Goal: Task Accomplishment & Management: Use online tool/utility

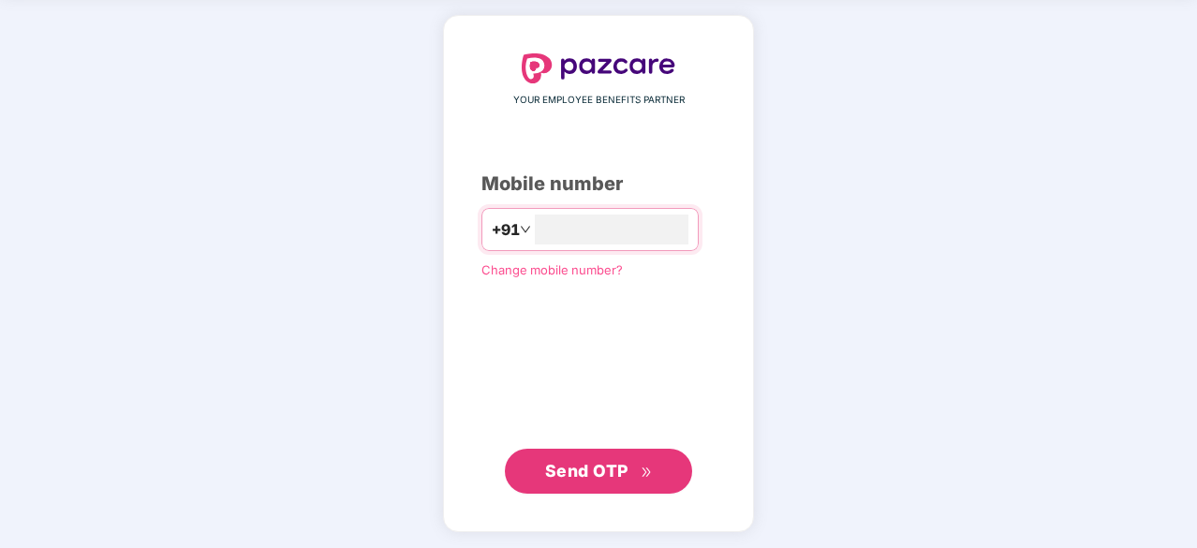
type input "**********"
click at [610, 460] on span "Send OTP" at bounding box center [586, 470] width 83 height 20
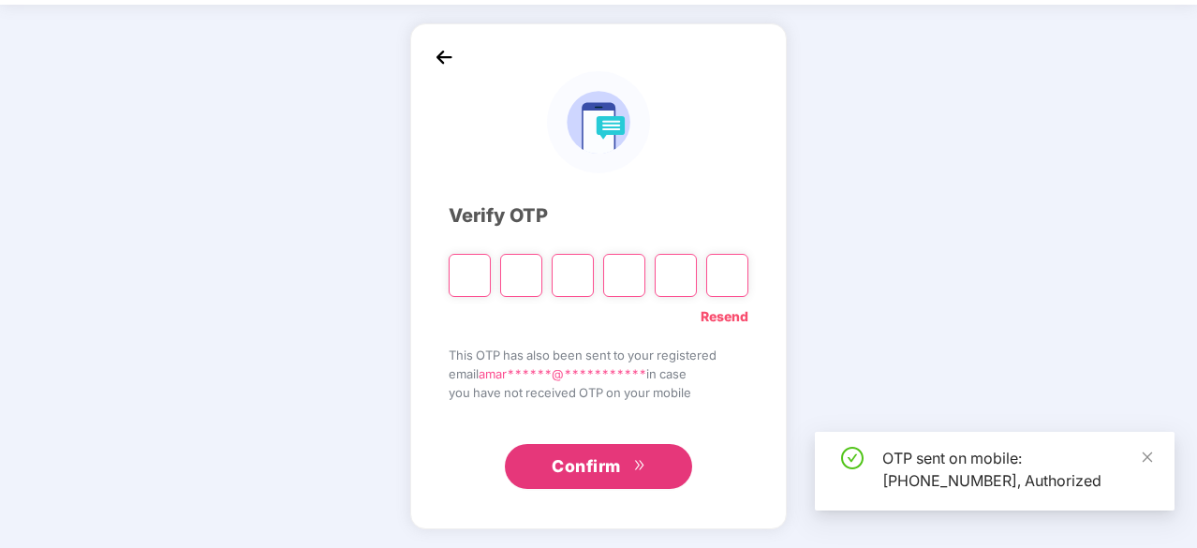
scroll to position [62, 0]
click at [1150, 459] on icon "close" at bounding box center [1147, 456] width 10 height 10
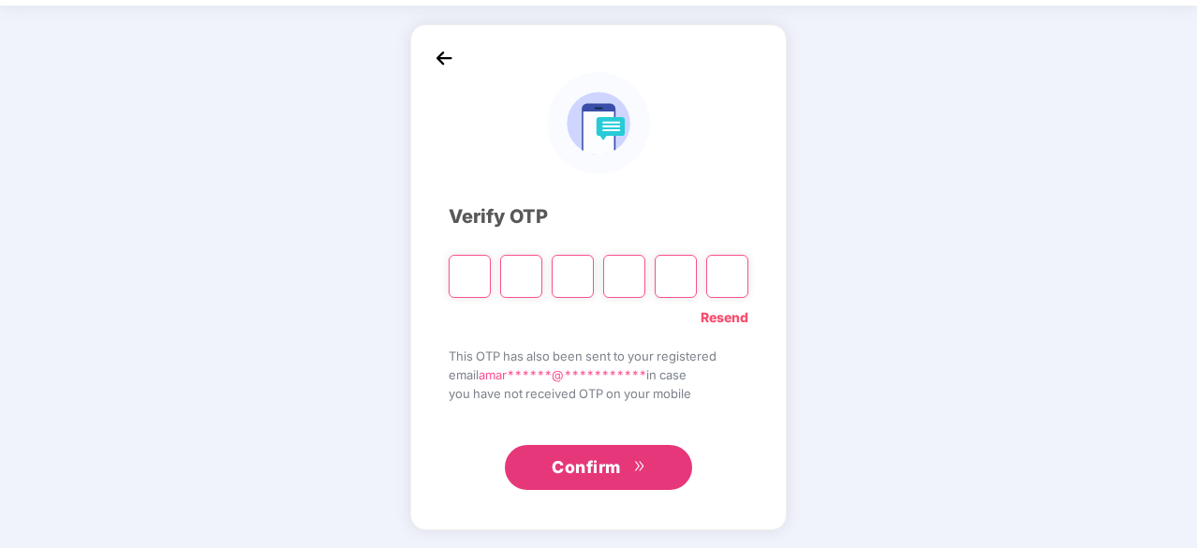
click at [470, 276] on input "Please enter verification code. Digit 1" at bounding box center [469, 276] width 42 height 43
type input "*"
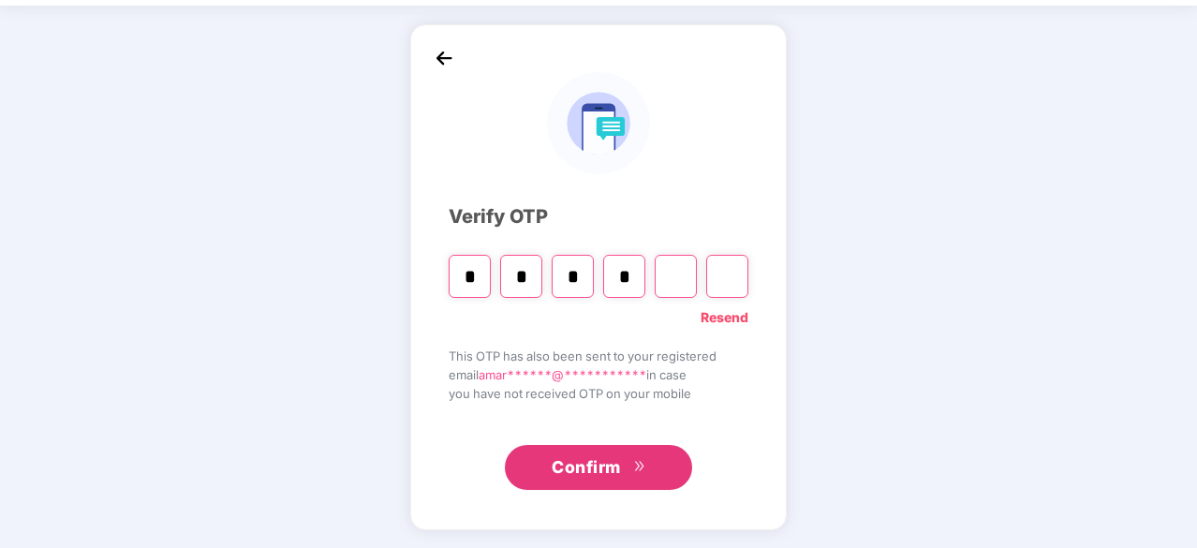
type input "*"
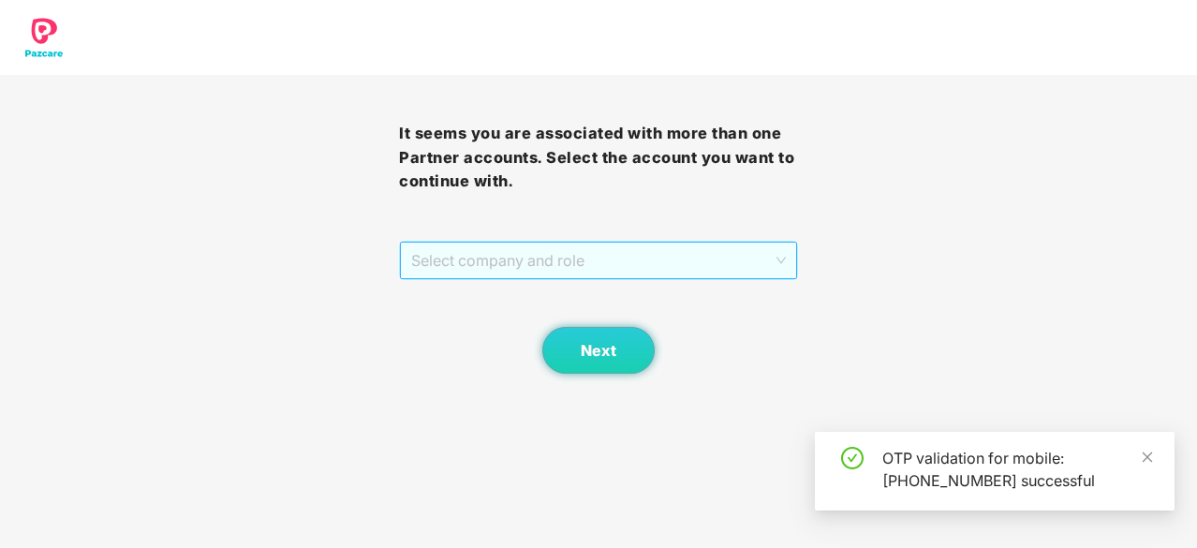
click at [775, 262] on span "Select company and role" at bounding box center [598, 261] width 375 height 36
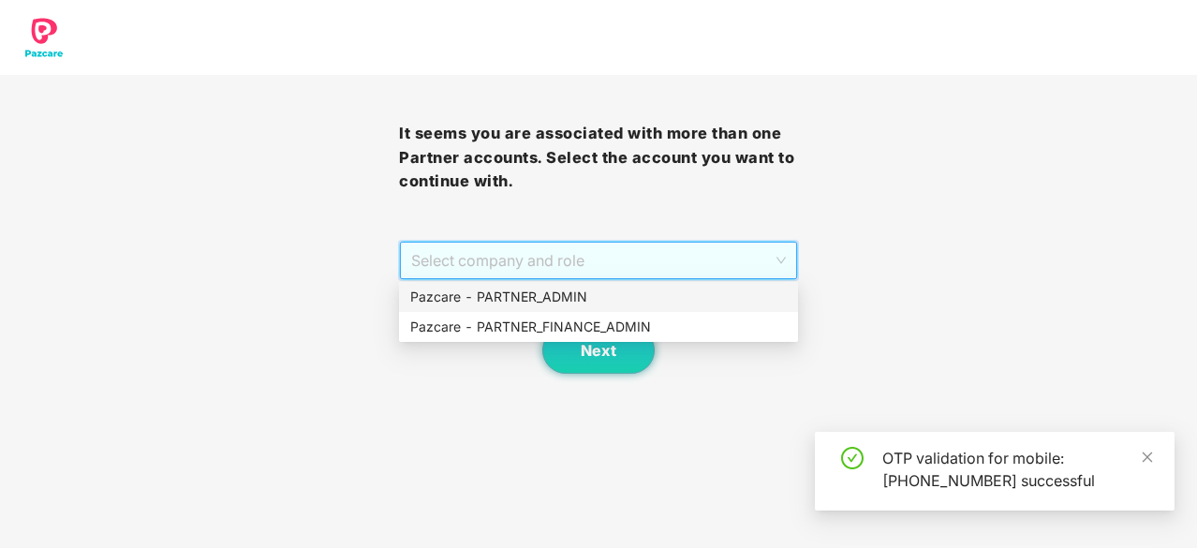
click at [573, 292] on div "Pazcare - PARTNER_ADMIN" at bounding box center [598, 297] width 376 height 21
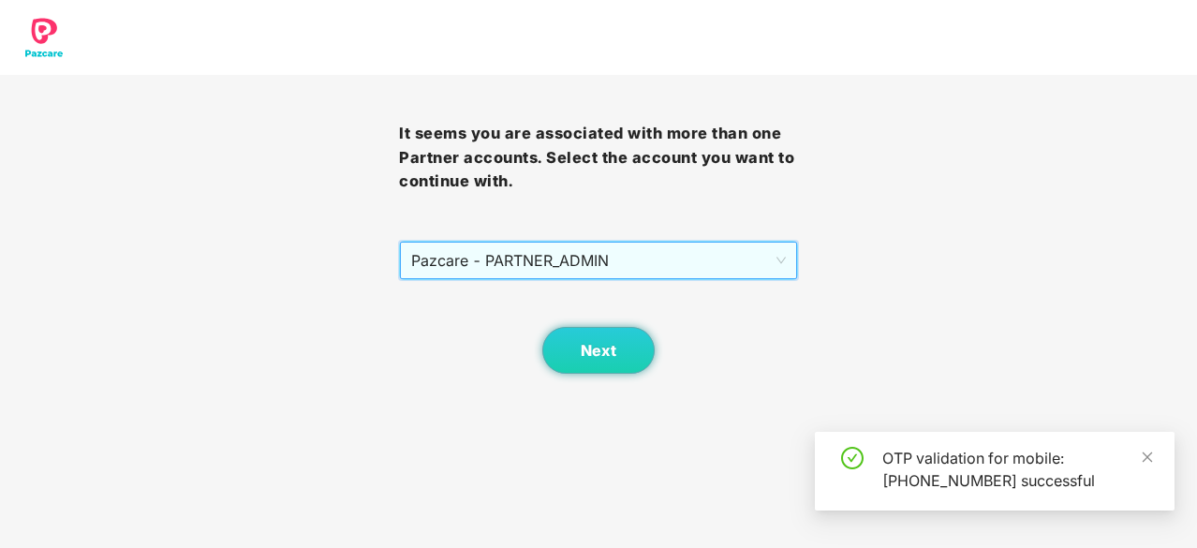
click at [689, 263] on span "Pazcare - PARTNER_ADMIN" at bounding box center [598, 261] width 375 height 36
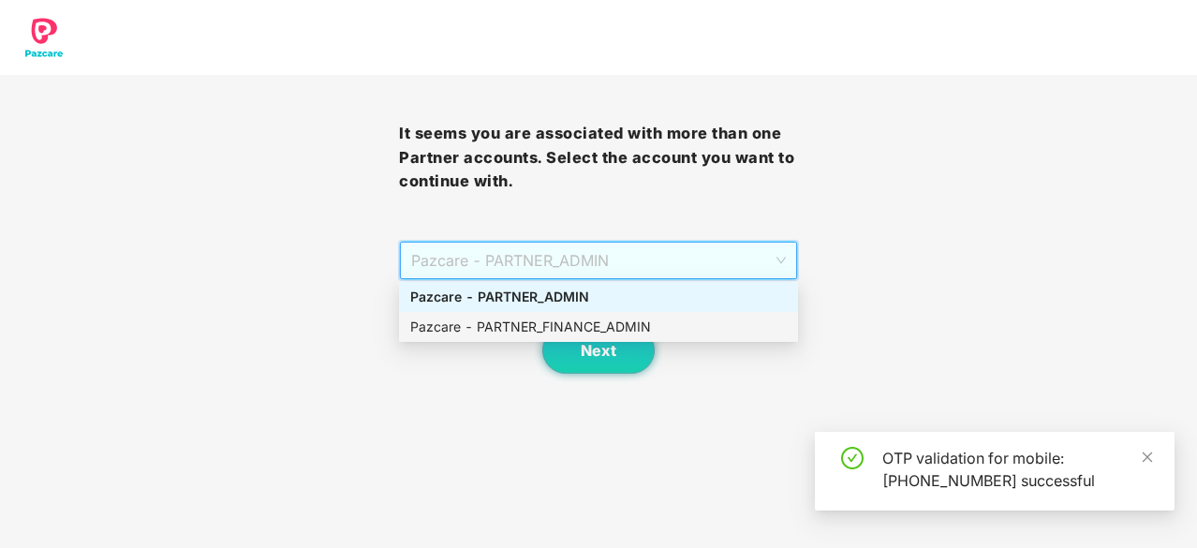
click at [647, 325] on div "Pazcare - PARTNER_FINANCE_ADMIN" at bounding box center [598, 326] width 376 height 21
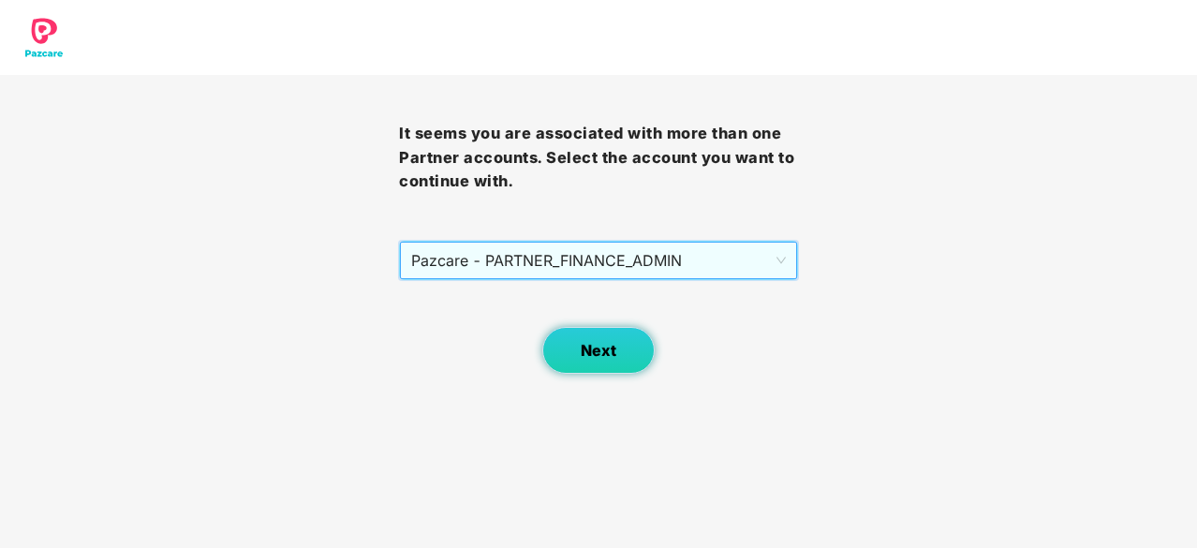
click at [595, 354] on span "Next" at bounding box center [599, 351] width 36 height 18
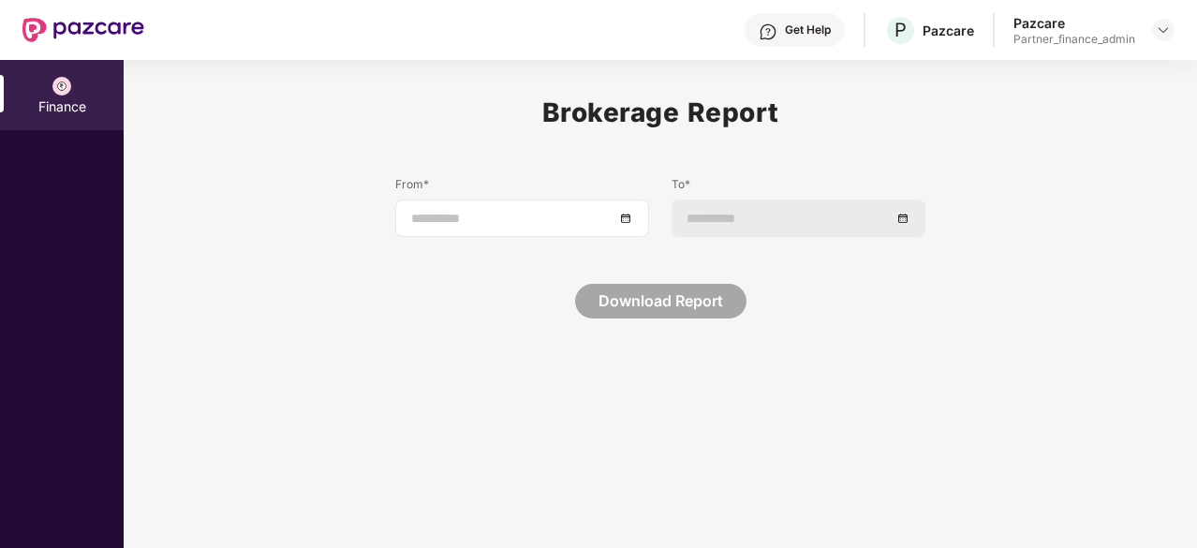
click at [622, 218] on div at bounding box center [522, 218] width 222 height 21
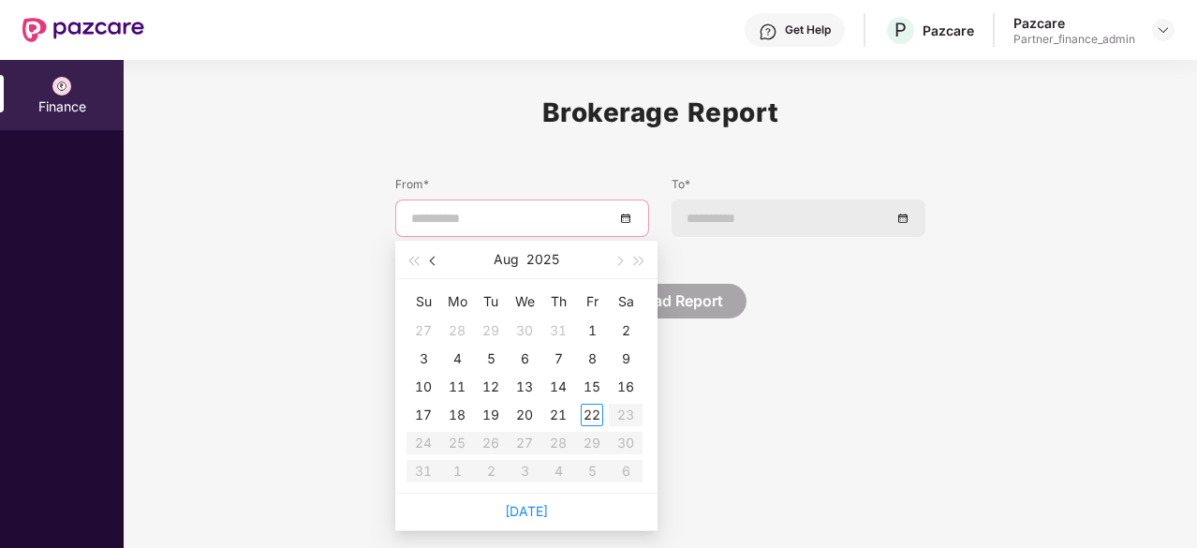
click at [425, 255] on button "button" at bounding box center [433, 259] width 21 height 37
click at [431, 257] on span "button" at bounding box center [434, 261] width 9 height 9
click at [427, 262] on button "button" at bounding box center [433, 259] width 21 height 37
type input "**********"
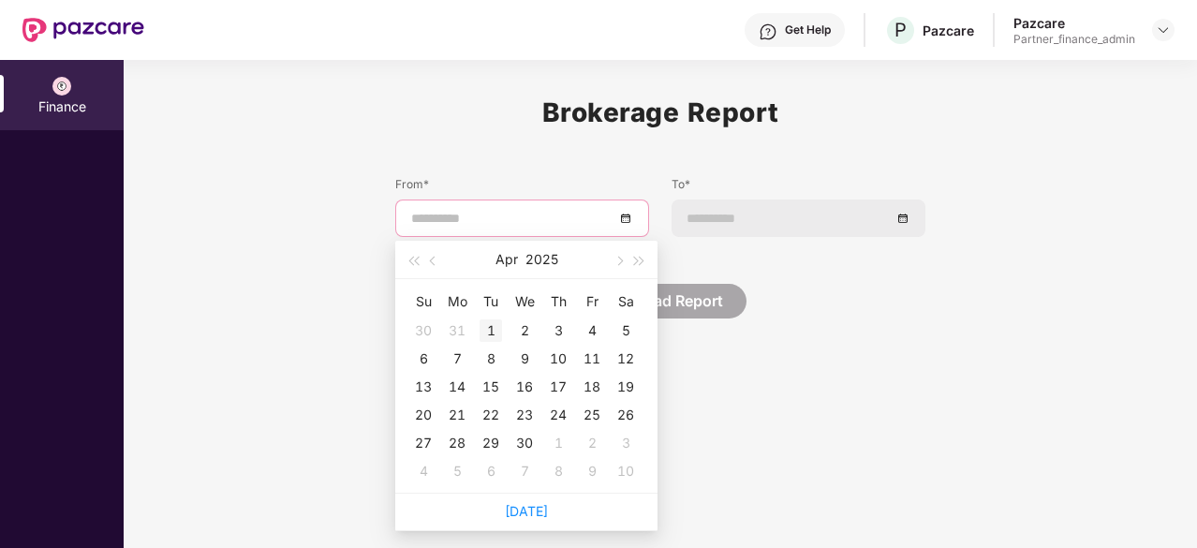
click at [490, 329] on div "1" at bounding box center [490, 330] width 22 height 22
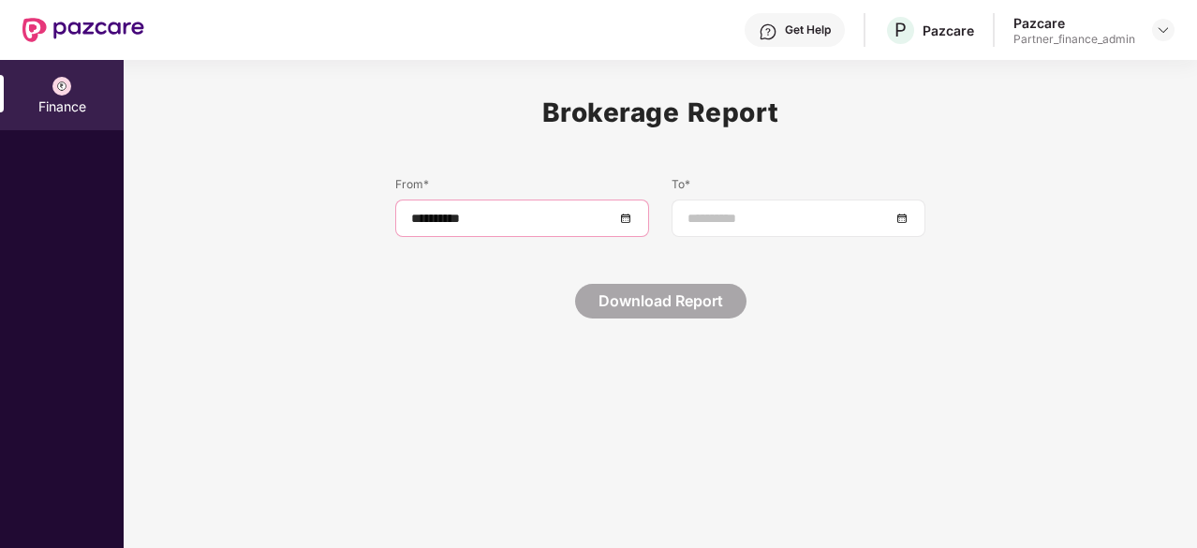
click at [902, 218] on div at bounding box center [798, 218] width 222 height 21
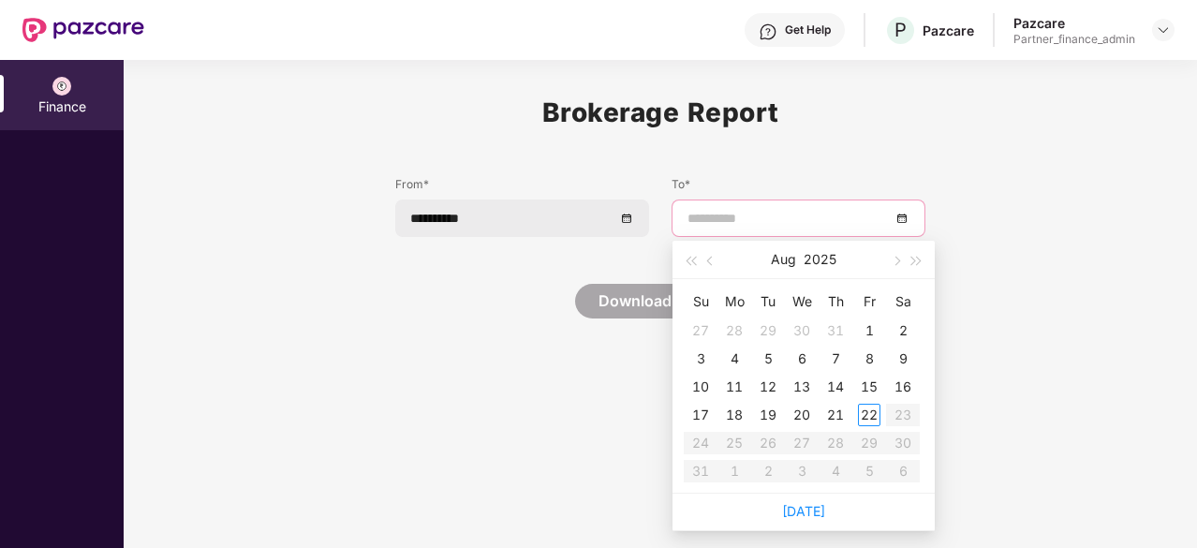
type input "**********"
click at [836, 414] on div "21" at bounding box center [835, 415] width 22 height 22
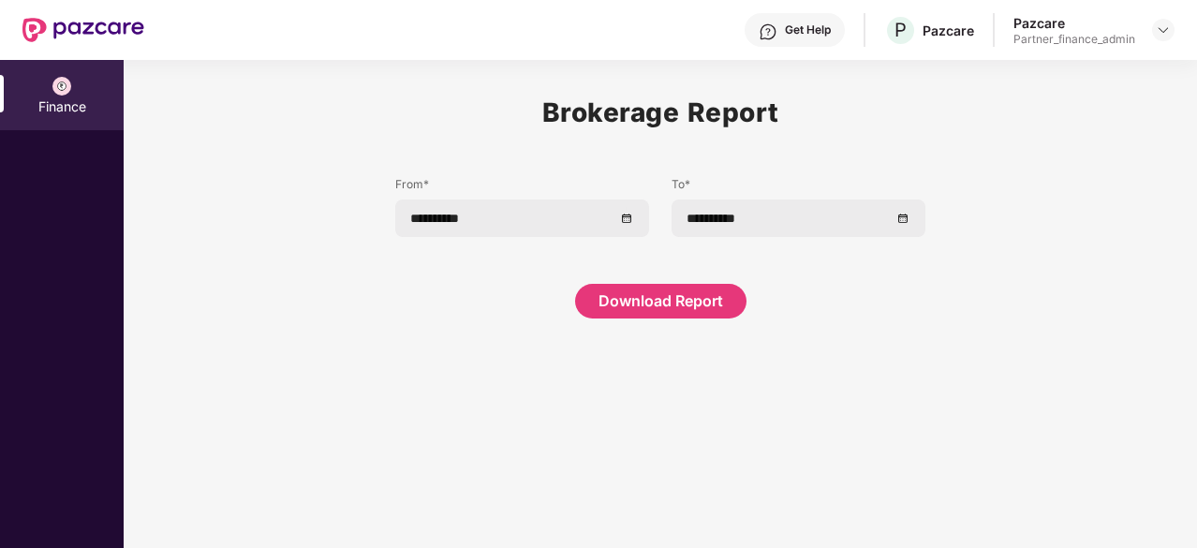
click at [658, 285] on button "Download Report" at bounding box center [660, 301] width 171 height 35
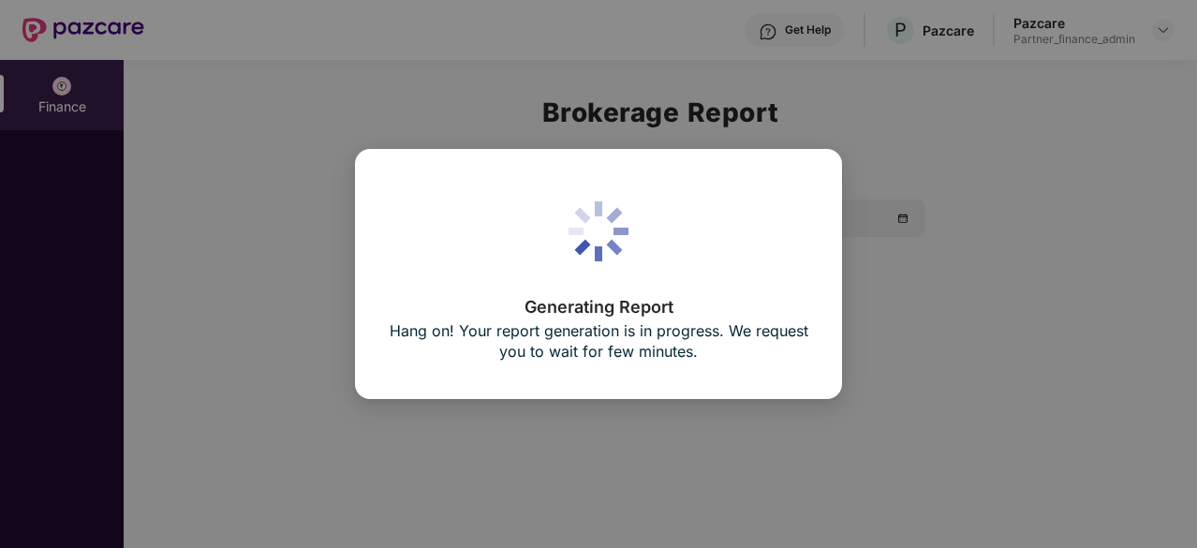
click at [908, 313] on div "Generating Report Hang on! Your report generation is in progress. We request yo…" at bounding box center [598, 274] width 1197 height 548
click at [922, 295] on div "Generating Report Hang on! Your report generation is in progress. We request yo…" at bounding box center [598, 274] width 1197 height 548
click at [891, 317] on div "Generating Report Hang on! Your report generation is in progress. We request yo…" at bounding box center [598, 274] width 1197 height 548
click at [939, 287] on div "Generating Report Hang on! Your report generation is in progress. We request yo…" at bounding box center [598, 274] width 1197 height 548
drag, startPoint x: 418, startPoint y: 169, endPoint x: 335, endPoint y: 158, distance: 83.2
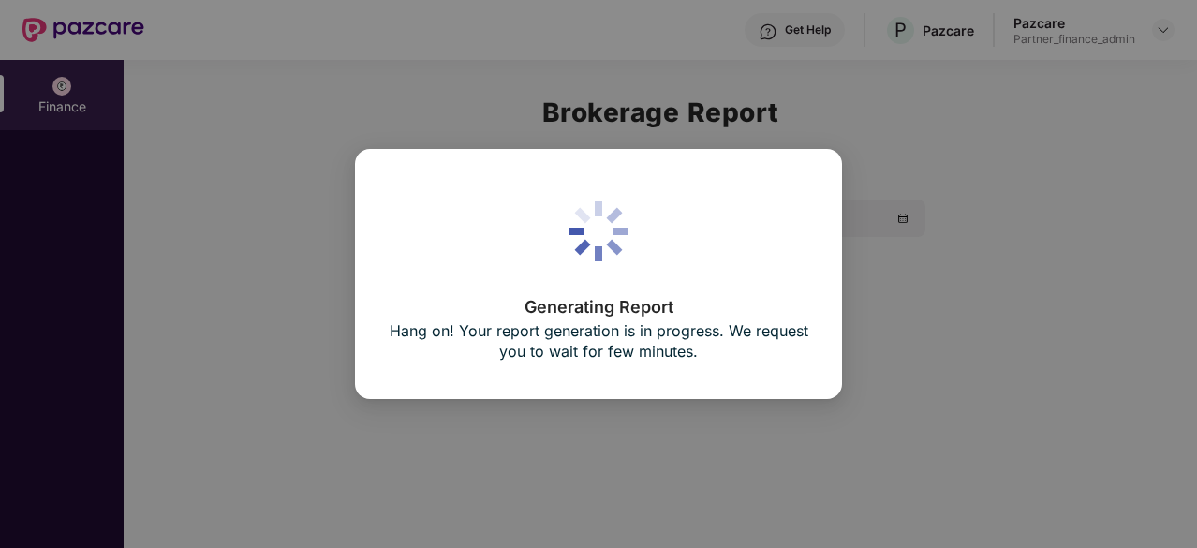
click at [417, 169] on div "Generating Report Hang on! Your report generation is in progress. We request yo…" at bounding box center [598, 273] width 487 height 249
drag, startPoint x: 326, startPoint y: 156, endPoint x: 244, endPoint y: 136, distance: 84.0
click at [322, 156] on div "Generating Report Hang on! Your report generation is in progress. We request yo…" at bounding box center [598, 274] width 1197 height 548
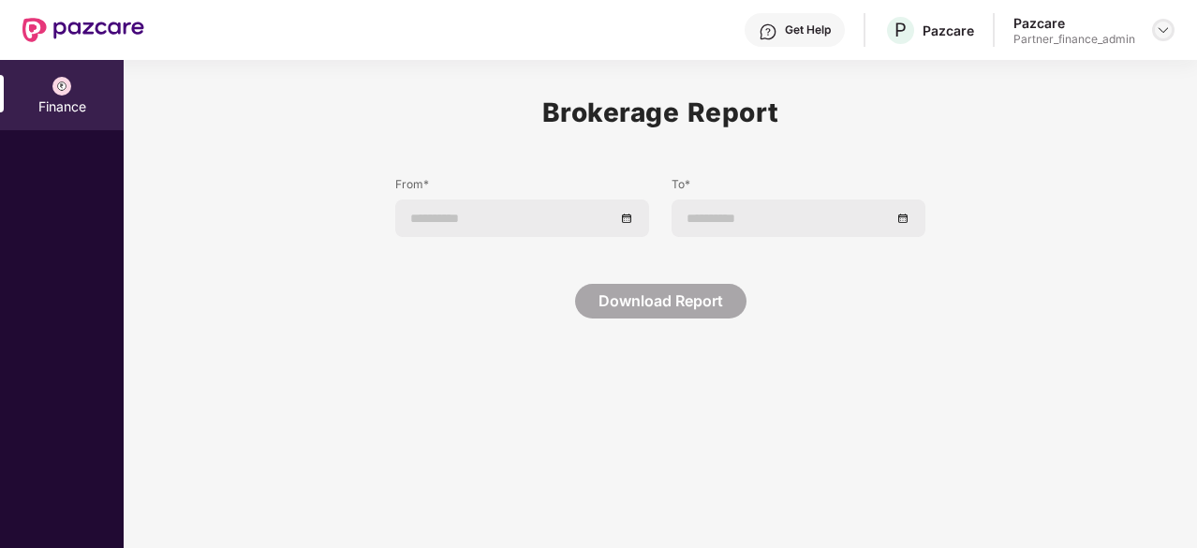
click at [1159, 29] on img at bounding box center [1162, 29] width 15 height 15
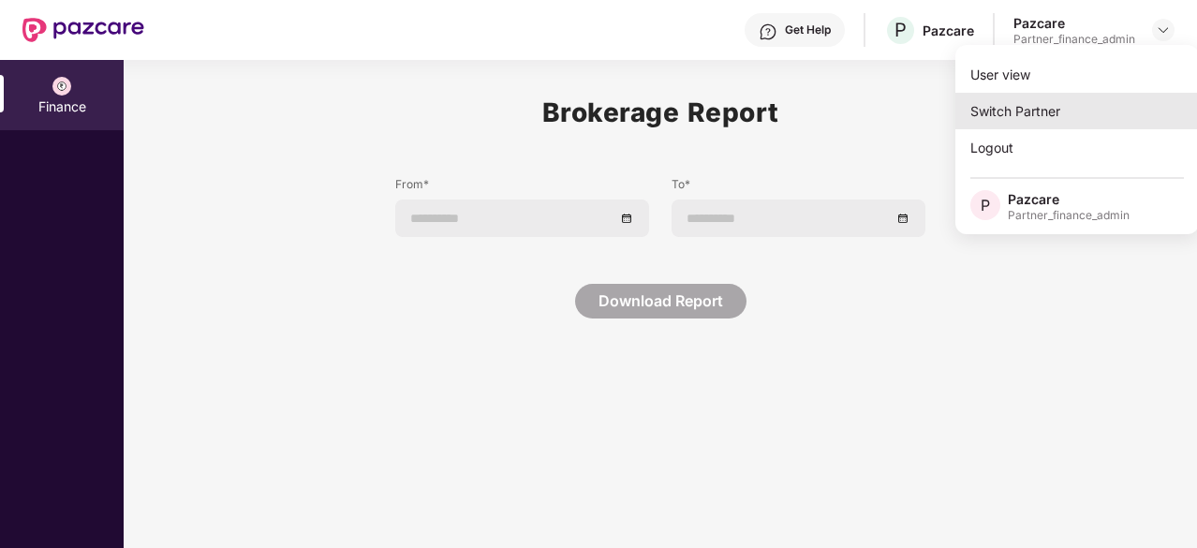
click at [1016, 108] on div "Switch Partner" at bounding box center [1076, 111] width 243 height 37
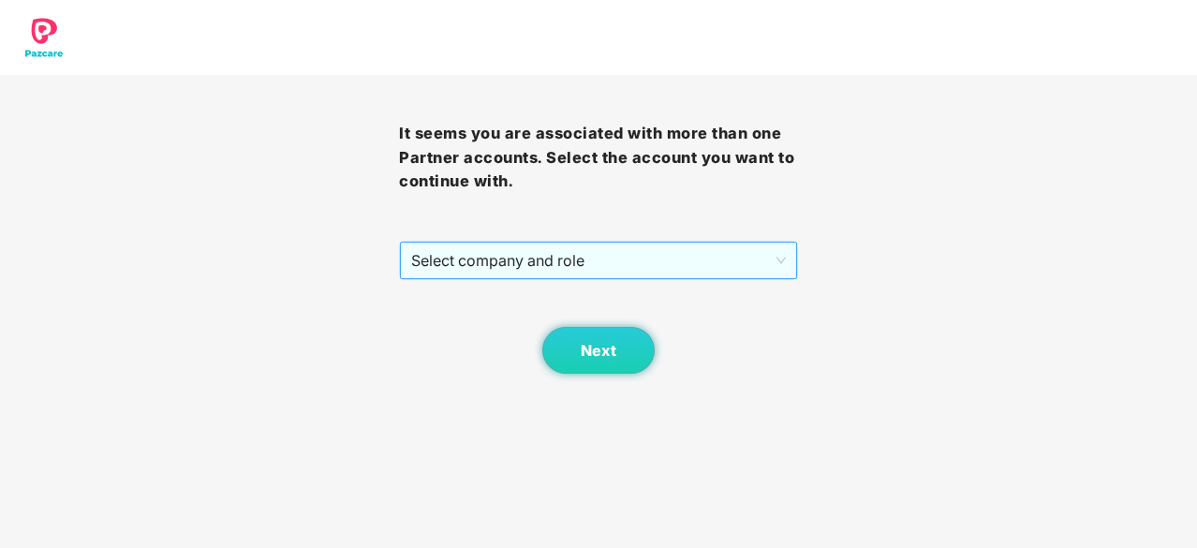
click at [700, 258] on span "Select company and role" at bounding box center [598, 261] width 375 height 36
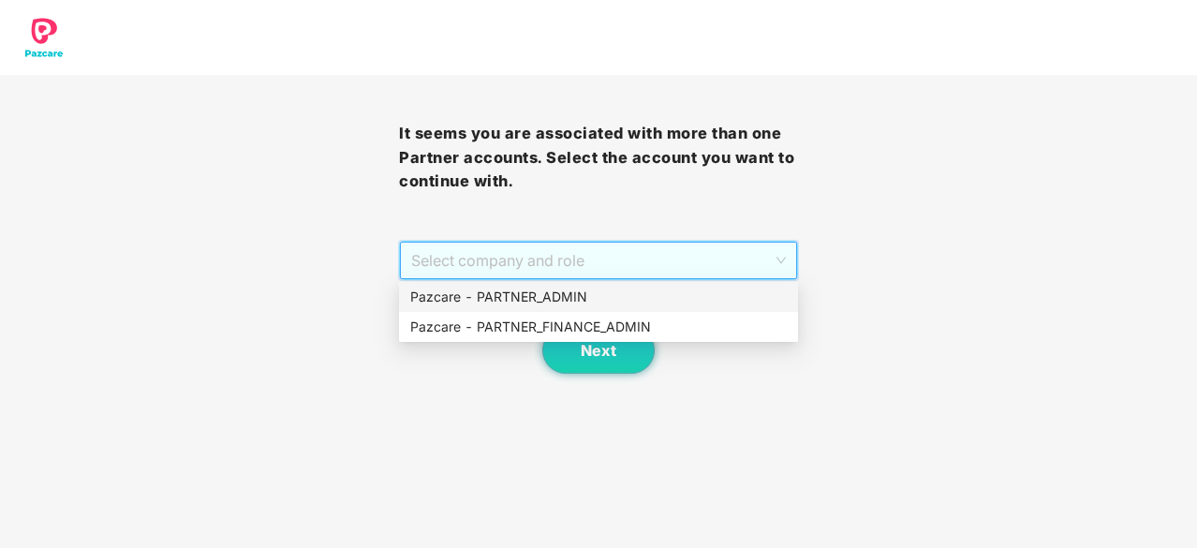
click at [644, 294] on div "Pazcare - PARTNER_ADMIN" at bounding box center [598, 297] width 376 height 21
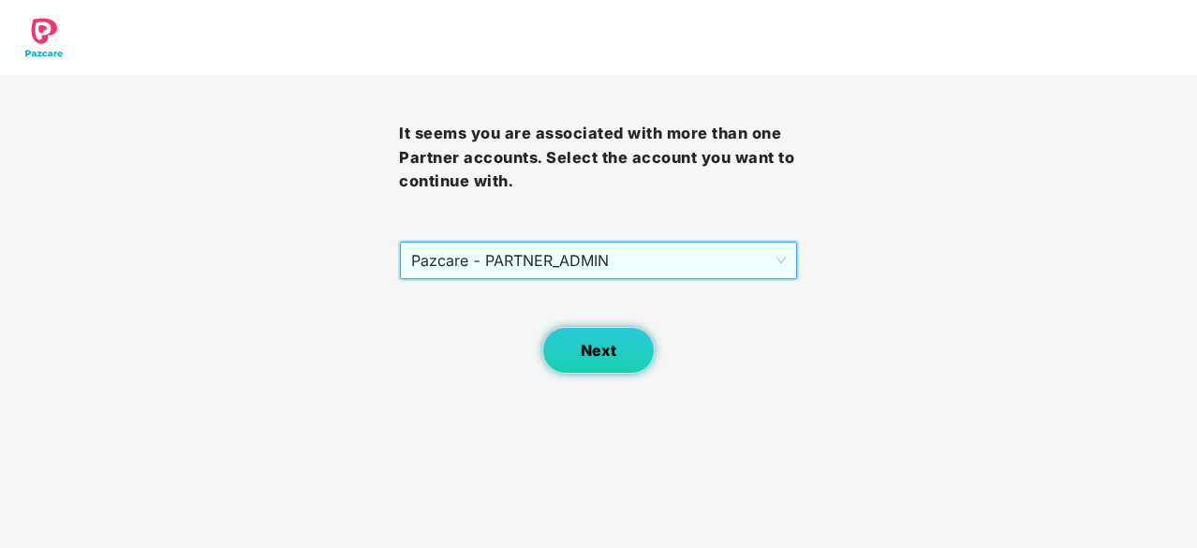
click at [588, 359] on span "Next" at bounding box center [599, 351] width 36 height 18
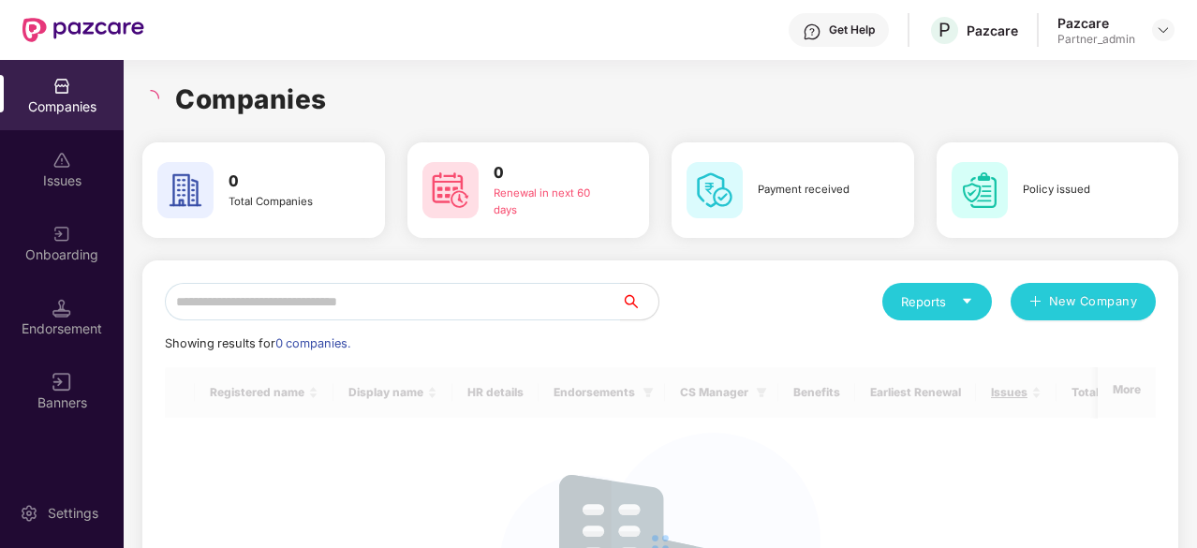
click at [968, 302] on icon "caret-down" at bounding box center [967, 301] width 12 height 12
click at [751, 300] on div "Reports New Company" at bounding box center [907, 301] width 495 height 37
click at [966, 301] on icon "caret-down" at bounding box center [967, 301] width 8 height 5
click at [775, 311] on div "Reports New Company" at bounding box center [907, 301] width 495 height 37
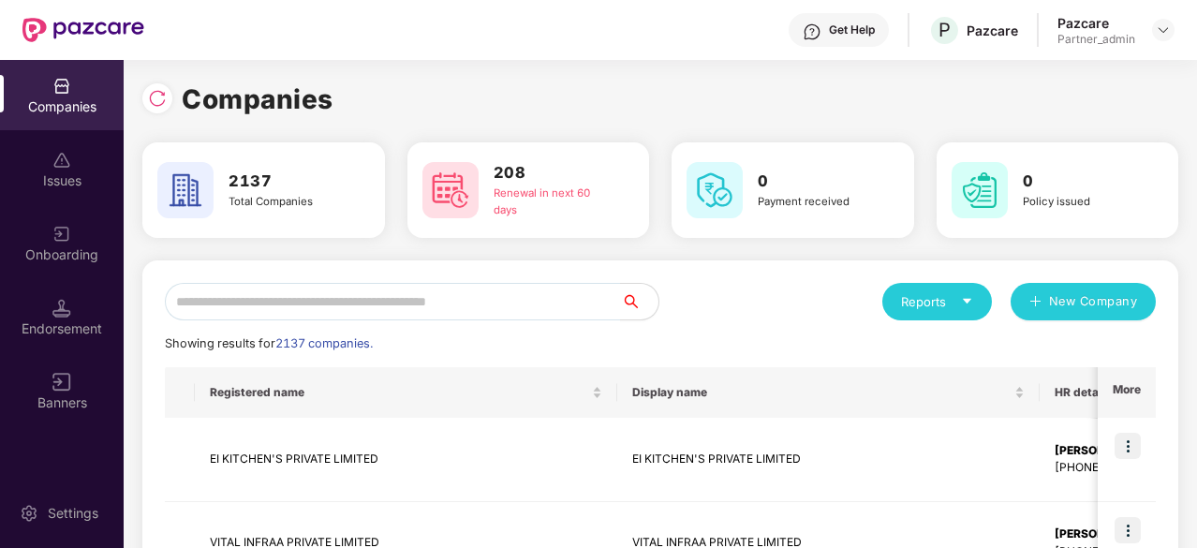
click at [966, 299] on icon "caret-down" at bounding box center [967, 301] width 8 height 5
click at [747, 319] on div "Reports New Company" at bounding box center [907, 301] width 495 height 37
click at [969, 300] on icon "caret-down" at bounding box center [967, 301] width 8 height 5
click at [933, 349] on div "Companies" at bounding box center [927, 351] width 68 height 21
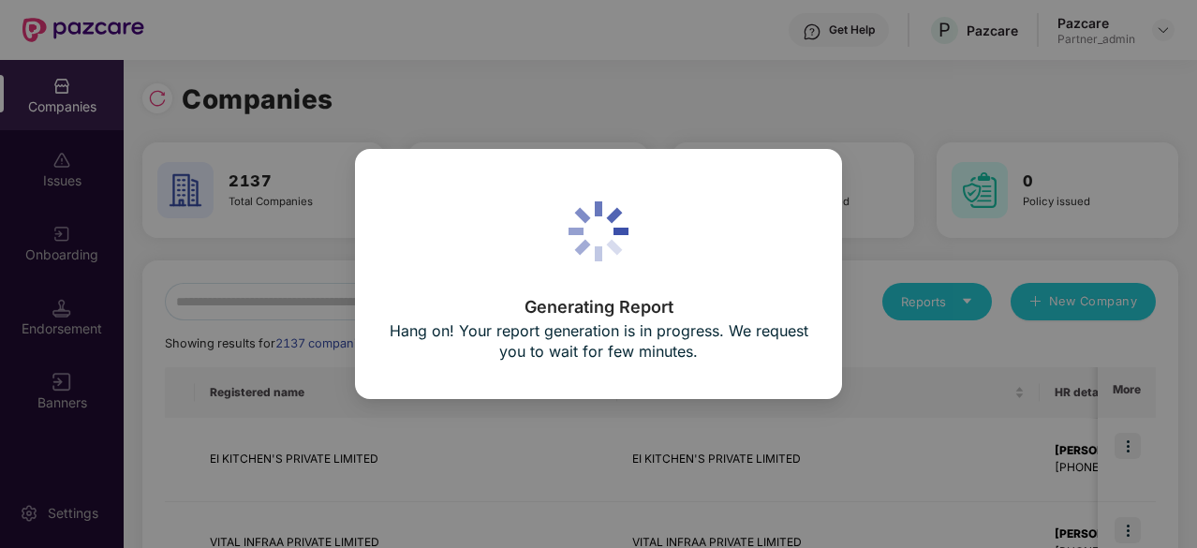
click at [876, 340] on div "Generating Report Hang on! Your report generation is in progress. We request yo…" at bounding box center [598, 274] width 1197 height 548
drag, startPoint x: 678, startPoint y: 85, endPoint x: 686, endPoint y: 78, distance: 11.3
click at [686, 78] on div "Generating Report Hang on! Your report generation is in progress. We request yo…" at bounding box center [598, 274] width 1197 height 548
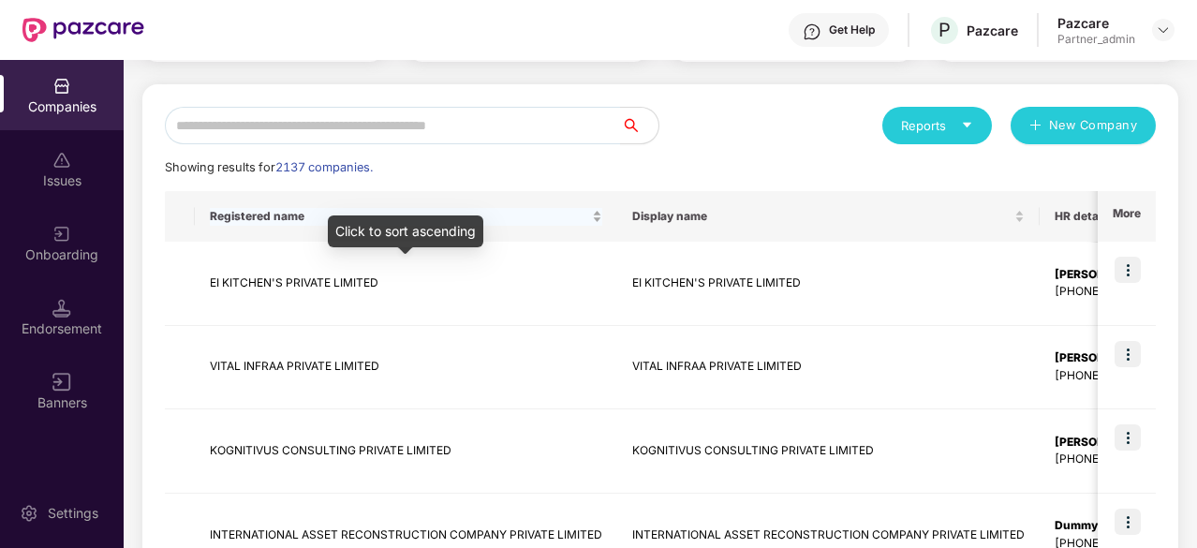
scroll to position [281, 0]
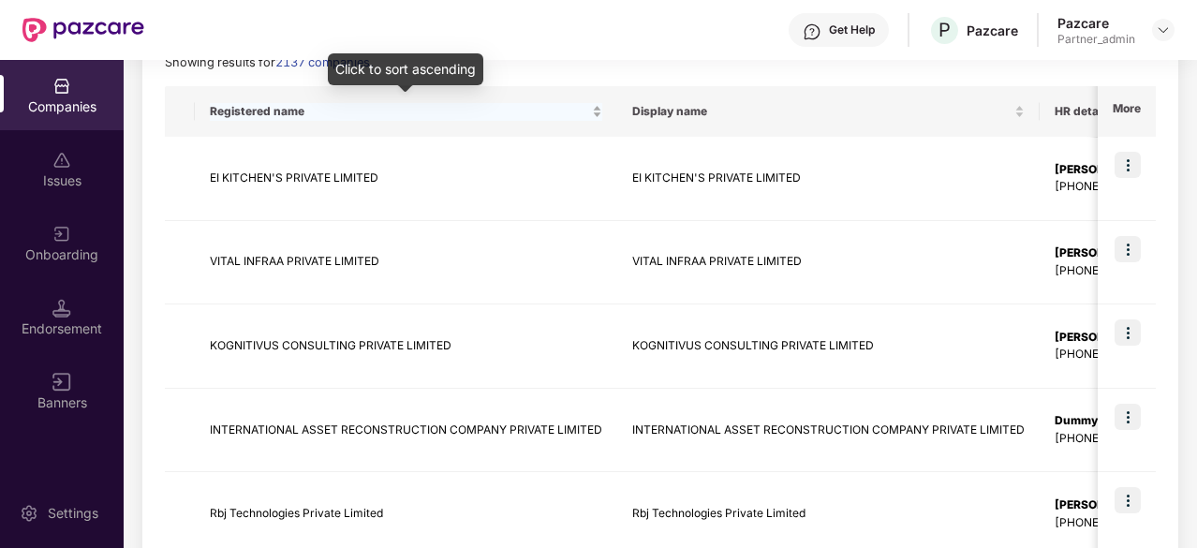
click at [597, 110] on div "Registered name" at bounding box center [406, 112] width 392 height 18
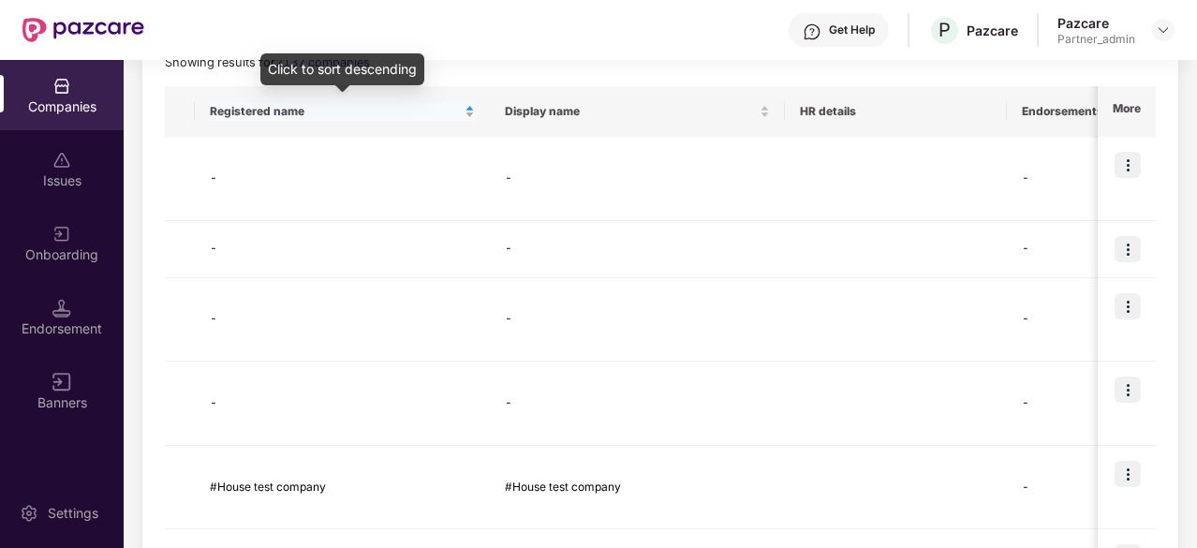
click at [470, 115] on div "Registered name" at bounding box center [342, 112] width 265 height 18
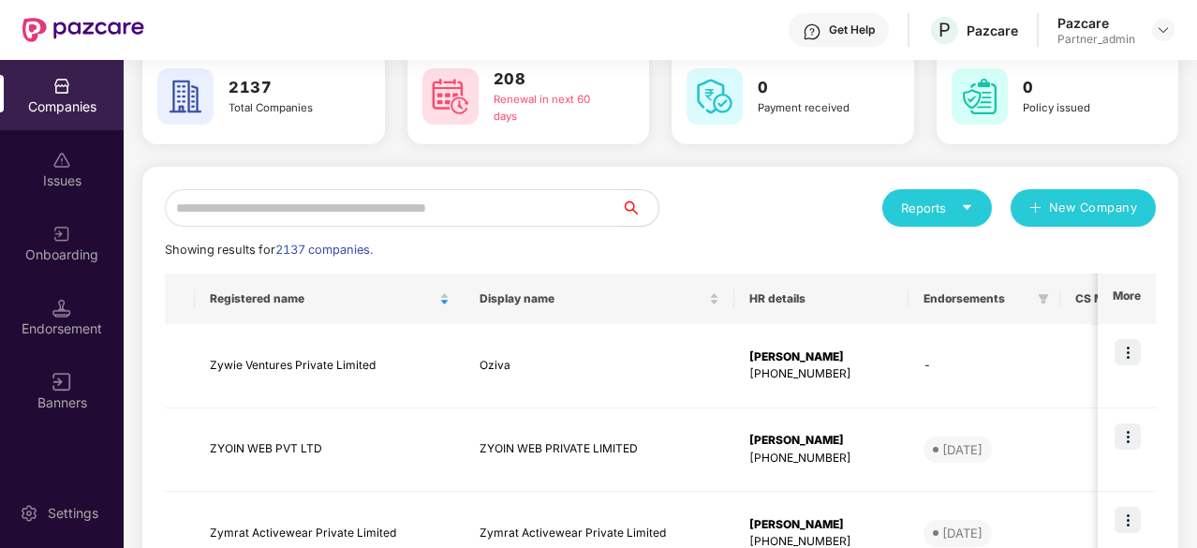
scroll to position [0, 0]
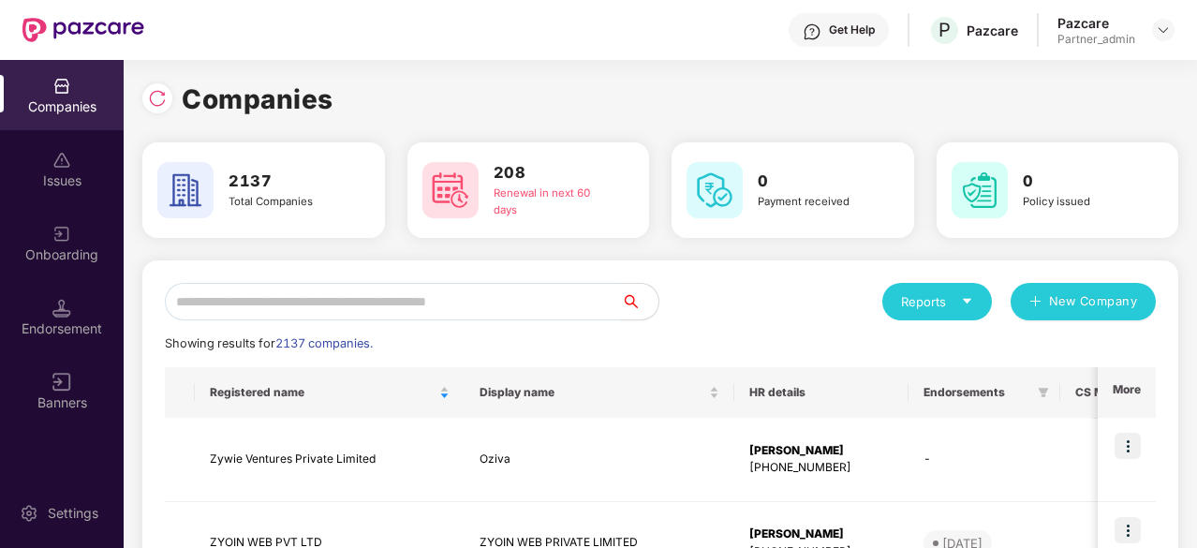
click at [597, 95] on div "Companies" at bounding box center [660, 99] width 1036 height 41
click at [1158, 29] on img at bounding box center [1162, 29] width 15 height 15
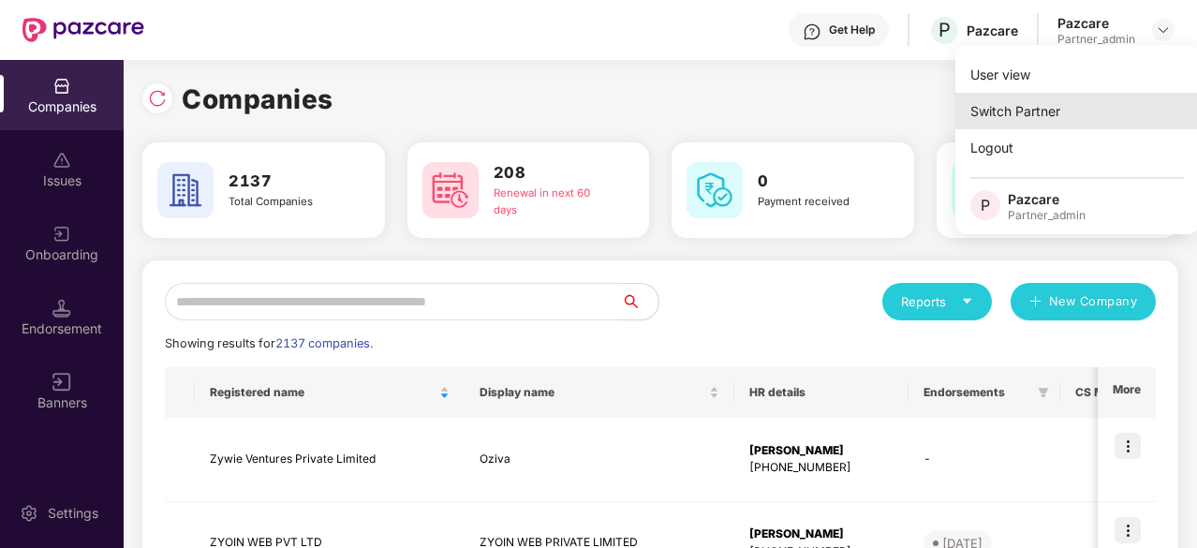
click at [1026, 107] on div "Switch Partner" at bounding box center [1076, 111] width 243 height 37
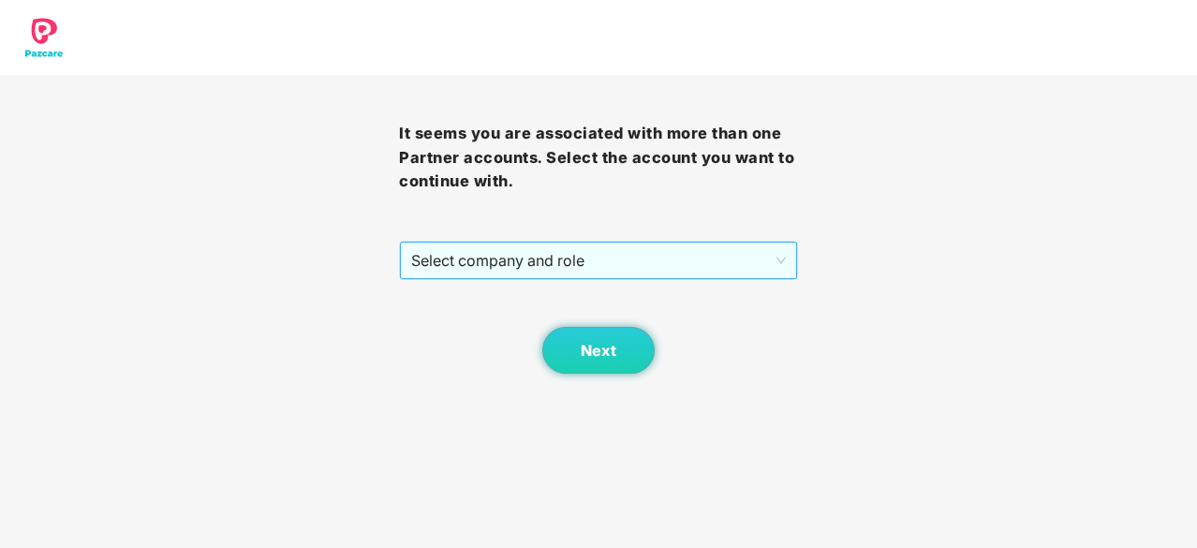
click at [663, 255] on span "Select company and role" at bounding box center [598, 261] width 375 height 36
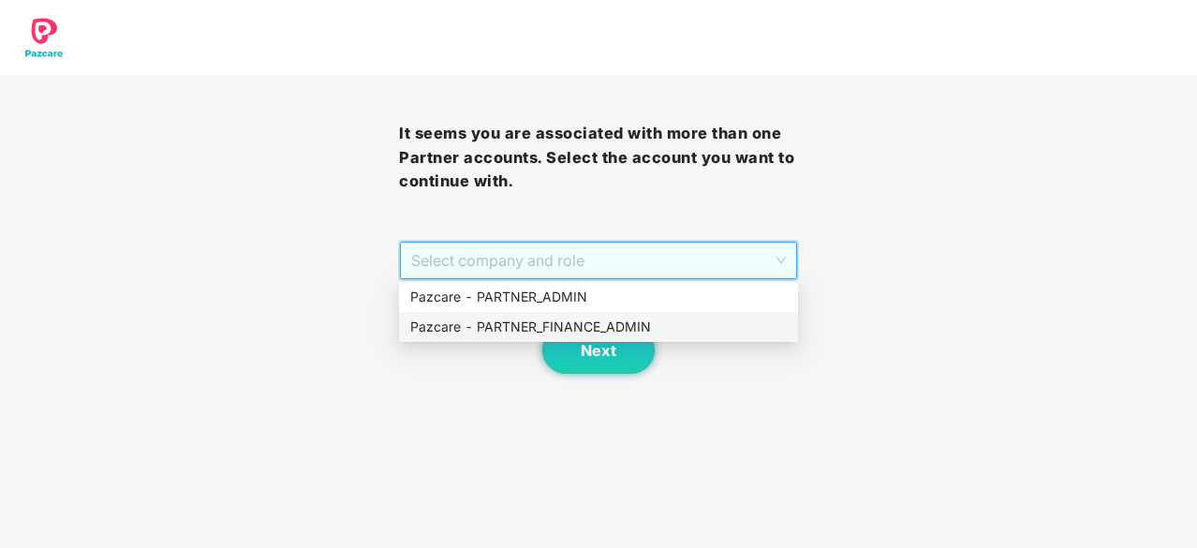
click at [576, 331] on div "Pazcare - PARTNER_FINANCE_ADMIN" at bounding box center [598, 326] width 376 height 21
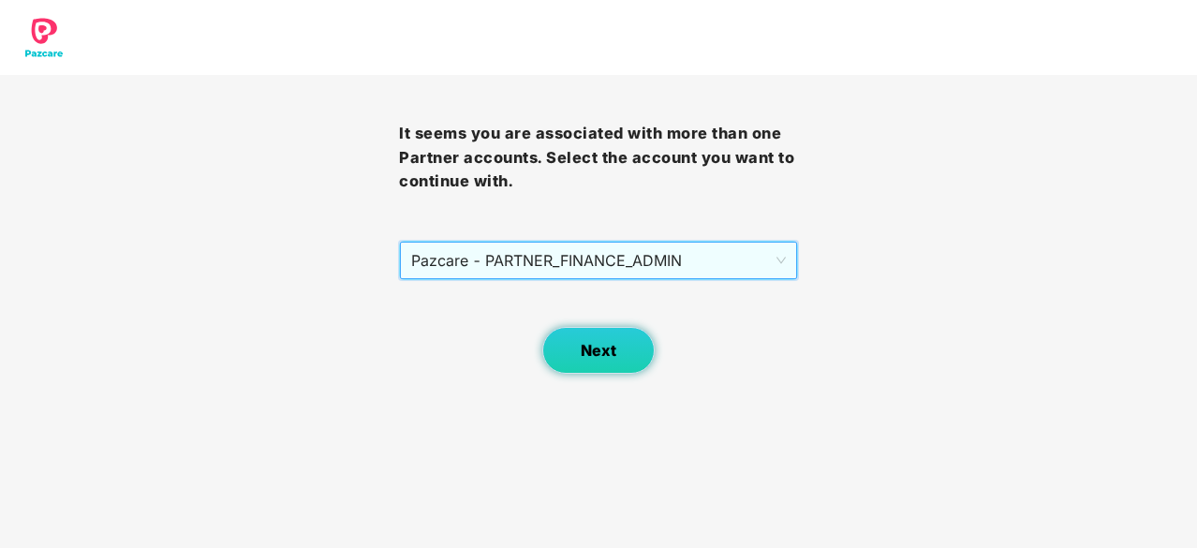
click at [585, 359] on span "Next" at bounding box center [599, 351] width 36 height 18
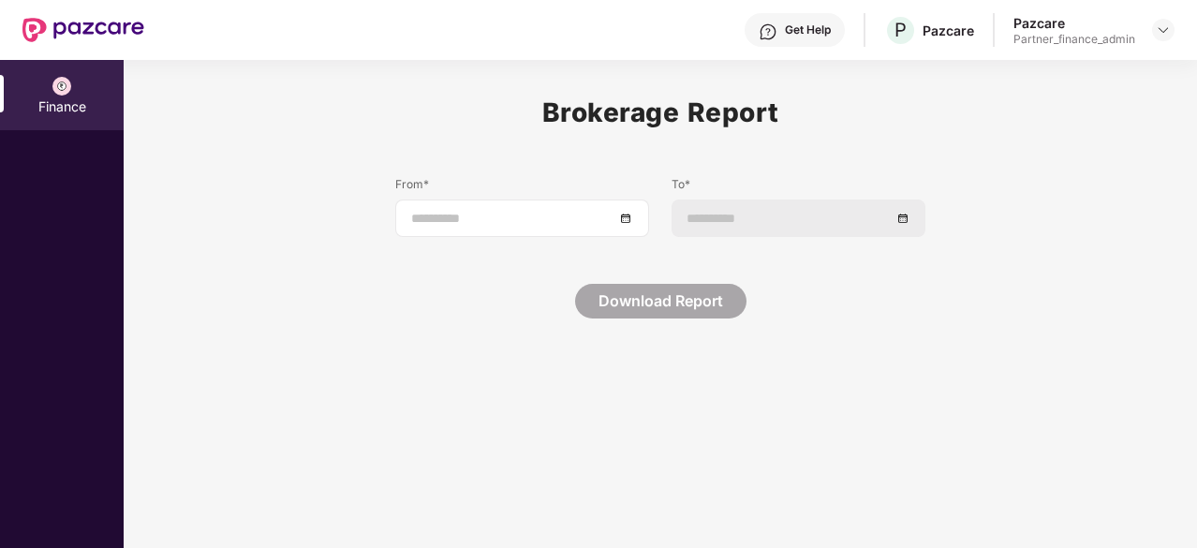
click at [625, 218] on div at bounding box center [522, 218] width 222 height 21
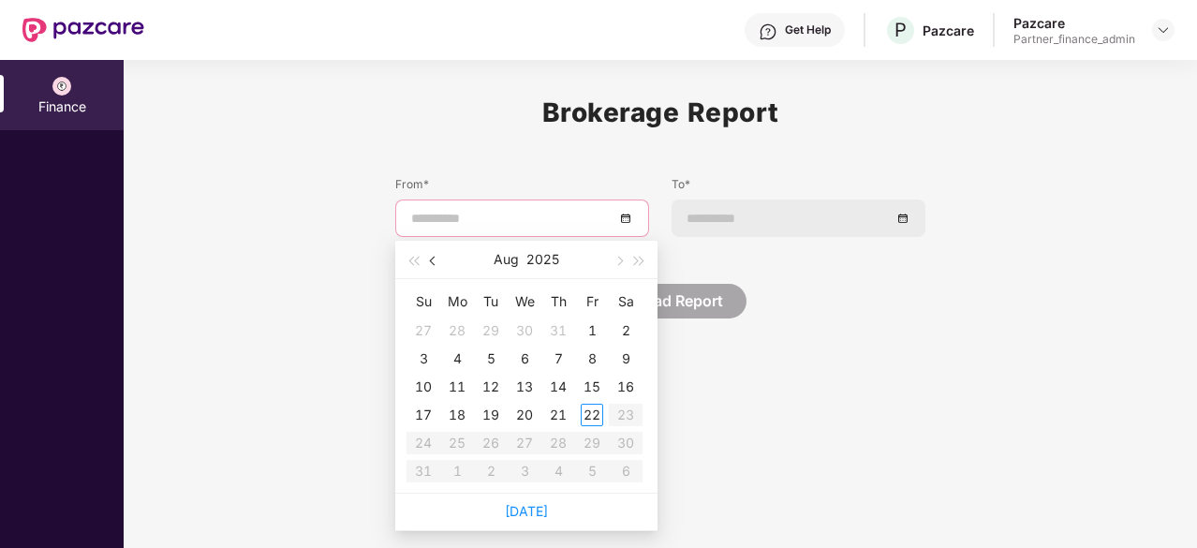
click at [439, 258] on button "button" at bounding box center [433, 259] width 21 height 37
click at [434, 258] on span "button" at bounding box center [434, 261] width 9 height 9
type input "**********"
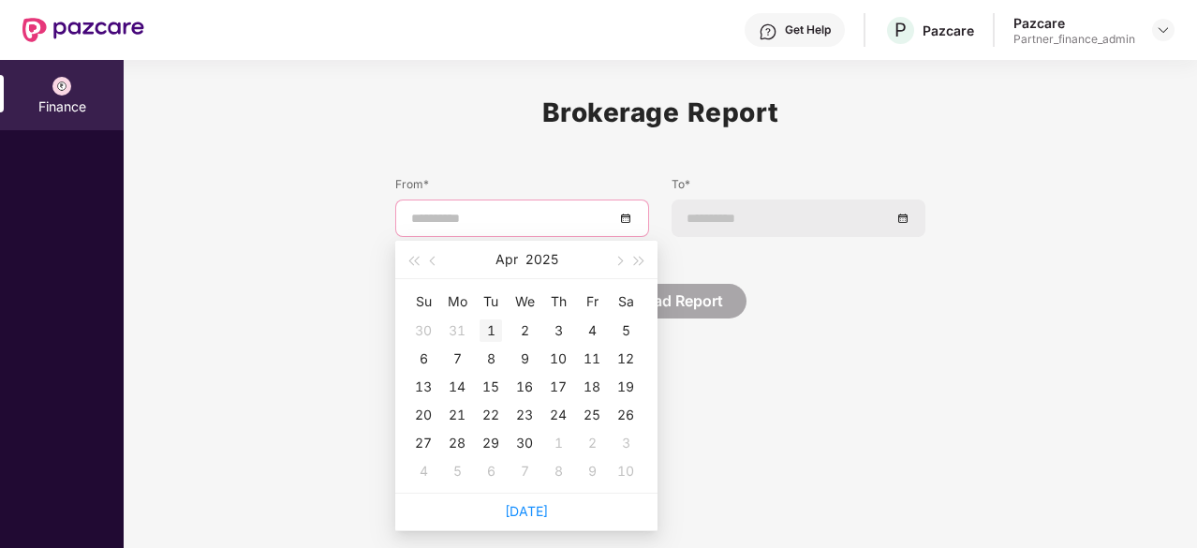
click at [488, 327] on div "1" at bounding box center [490, 330] width 22 height 22
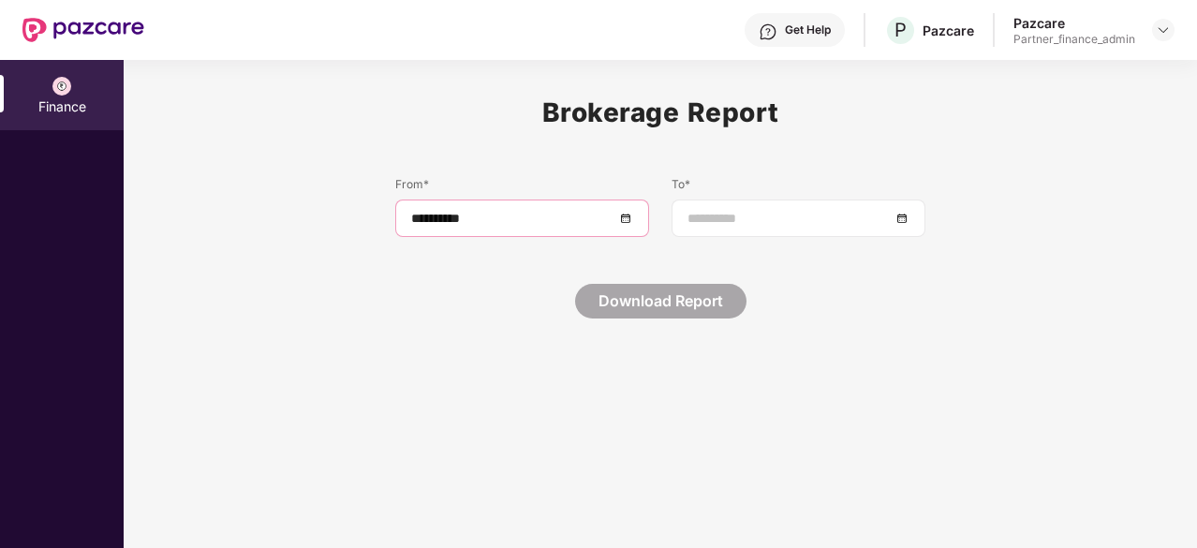
click at [900, 218] on div at bounding box center [798, 218] width 222 height 21
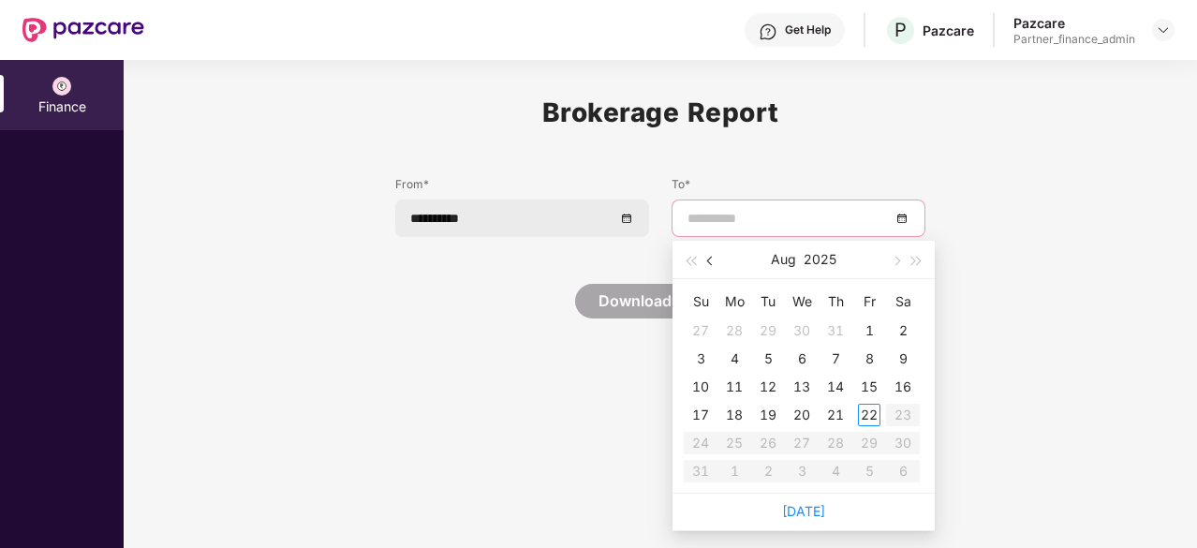
click at [711, 257] on span "button" at bounding box center [711, 261] width 9 height 9
type input "**********"
click at [839, 440] on div "31" at bounding box center [835, 443] width 22 height 22
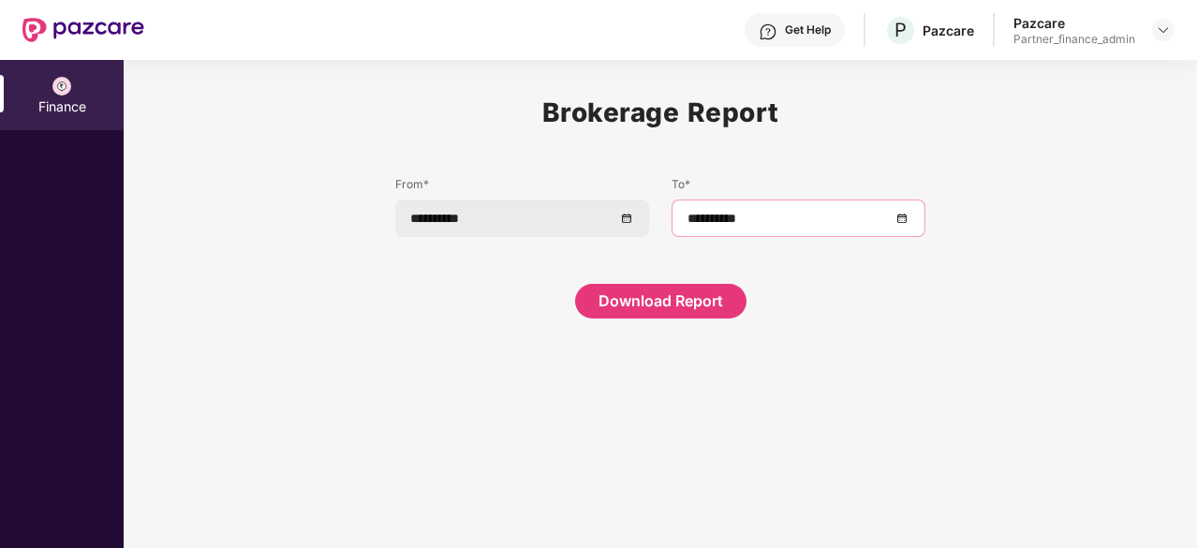
click at [657, 299] on button "Download Report" at bounding box center [660, 301] width 171 height 35
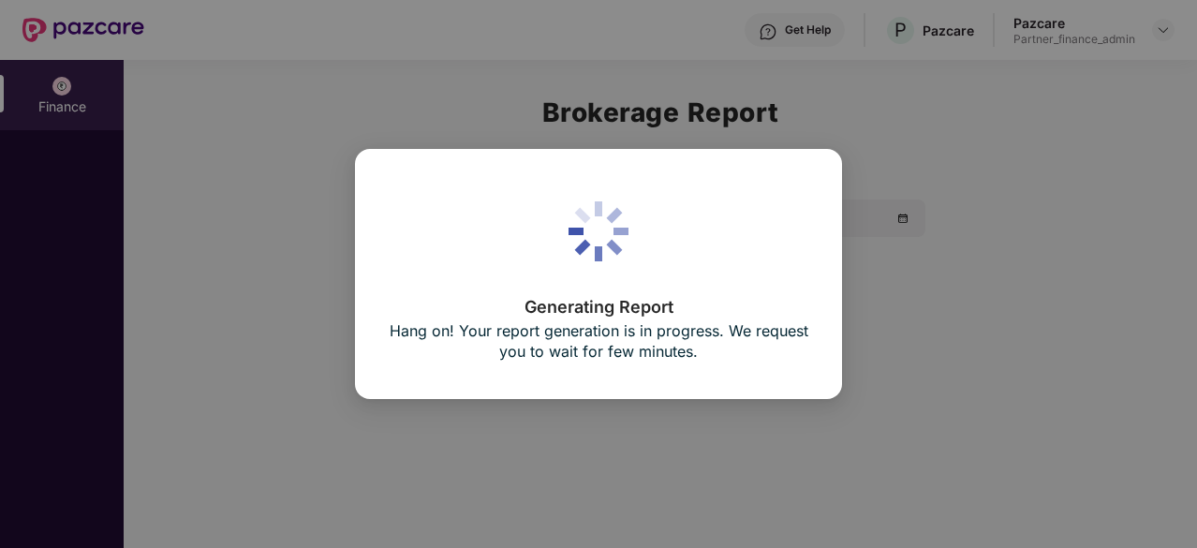
click at [946, 305] on div "Generating Report Hang on! Your report generation is in progress. We request yo…" at bounding box center [598, 274] width 1197 height 548
click at [878, 313] on div "Generating Report Hang on! Your report generation is in progress. We request yo…" at bounding box center [598, 274] width 1197 height 548
click at [949, 272] on div "Generating Report Hang on! Your report generation is in progress. We request yo…" at bounding box center [598, 274] width 1197 height 548
click at [921, 318] on div "Generating Report Hang on! Your report generation is in progress. We request yo…" at bounding box center [598, 274] width 1197 height 548
click at [1015, 211] on div "Generating Report Hang on! Your report generation is in progress. We request yo…" at bounding box center [598, 274] width 1197 height 548
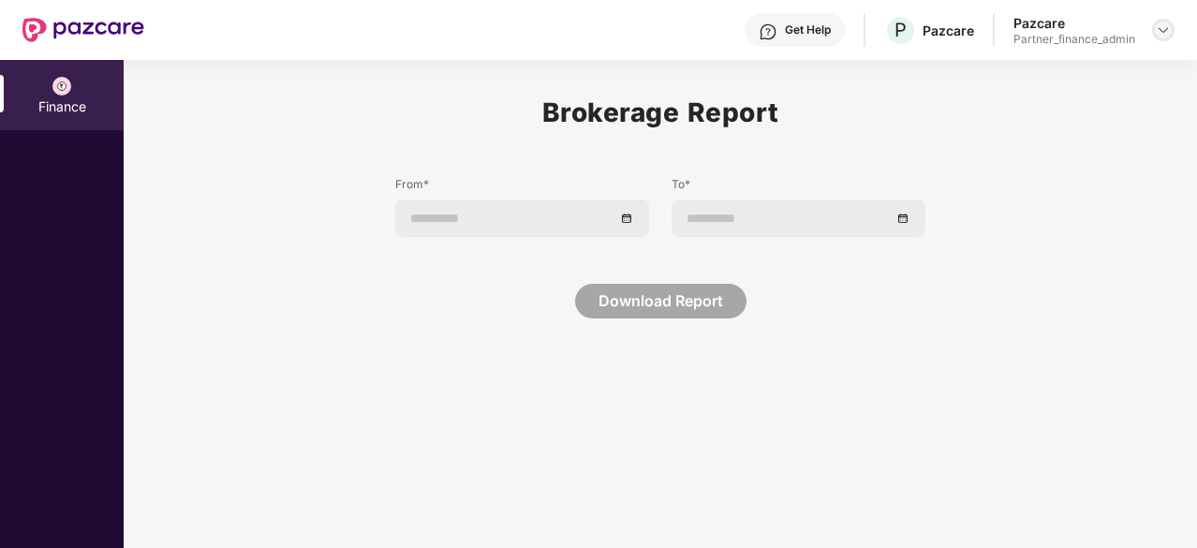
click at [1157, 22] on img at bounding box center [1162, 29] width 15 height 15
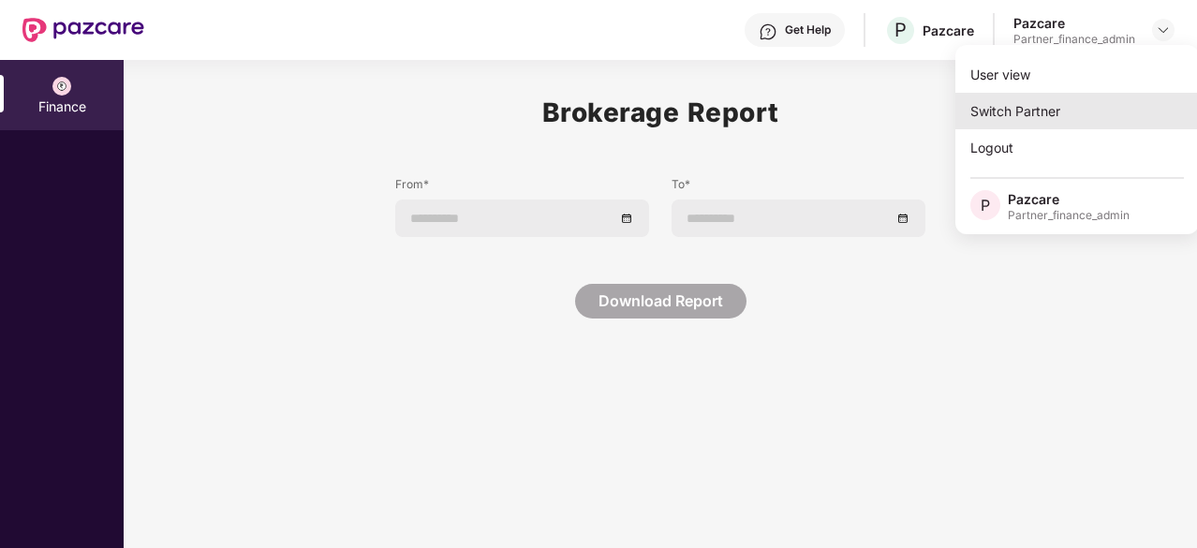
click at [1024, 103] on div "Switch Partner" at bounding box center [1076, 111] width 243 height 37
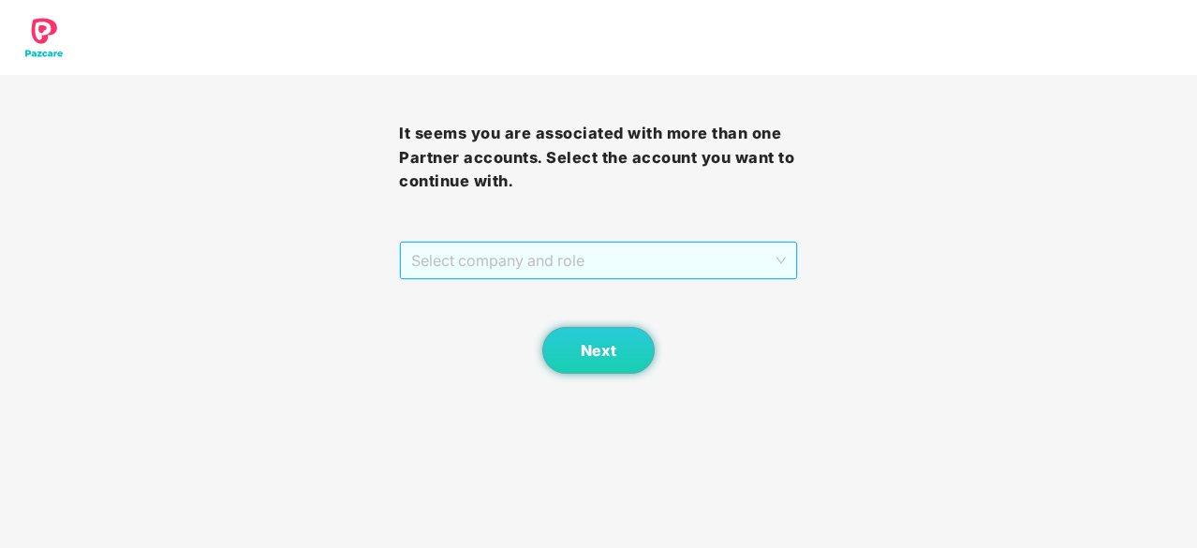
click at [635, 256] on span "Select company and role" at bounding box center [598, 261] width 375 height 36
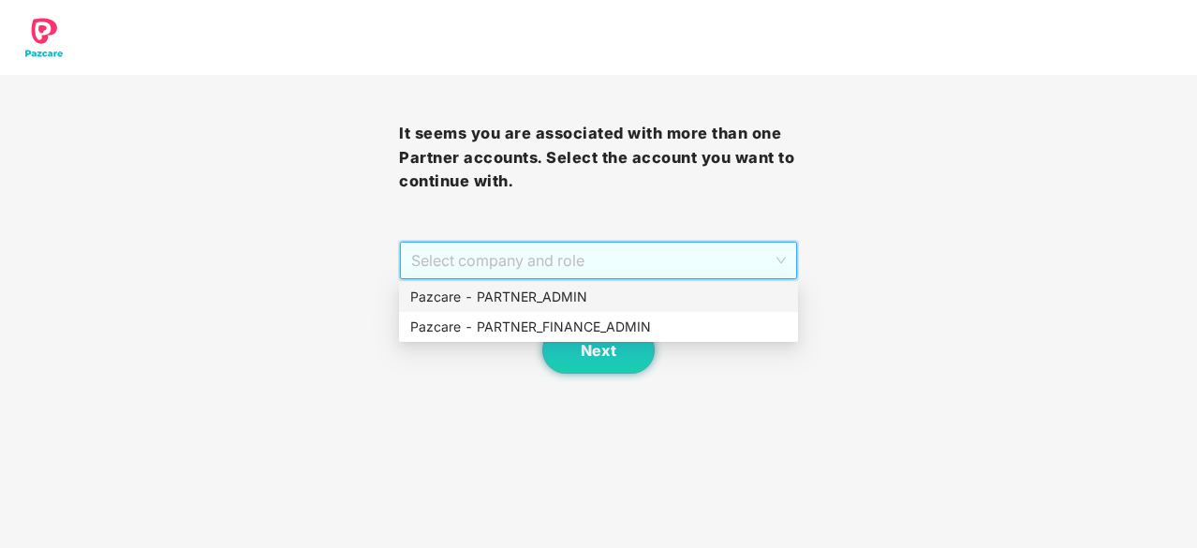
click at [566, 291] on div "Pazcare - PARTNER_ADMIN" at bounding box center [598, 297] width 376 height 21
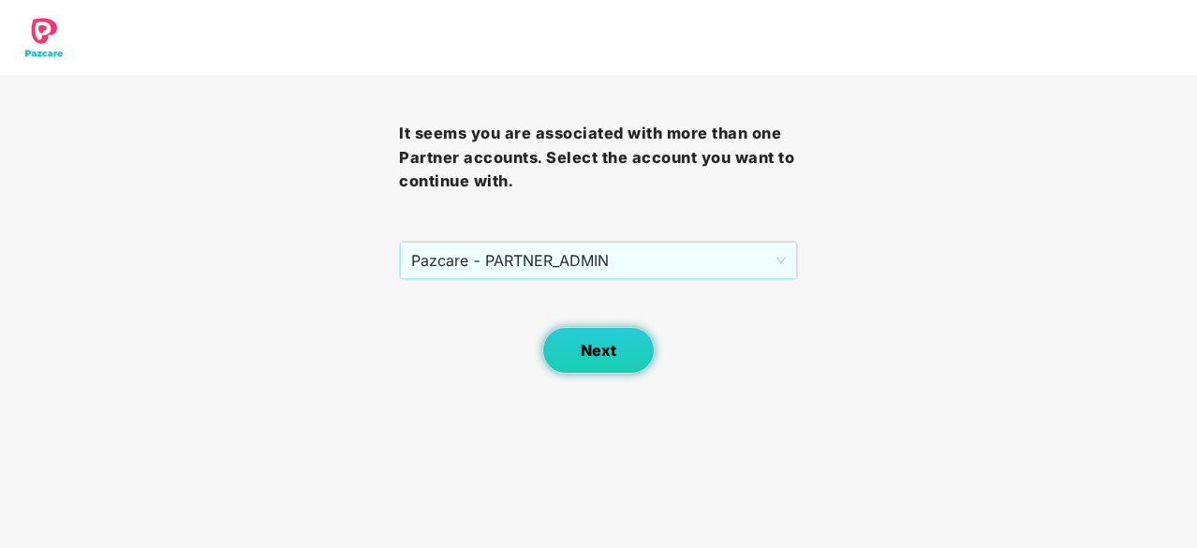
click at [588, 360] on button "Next" at bounding box center [598, 350] width 112 height 47
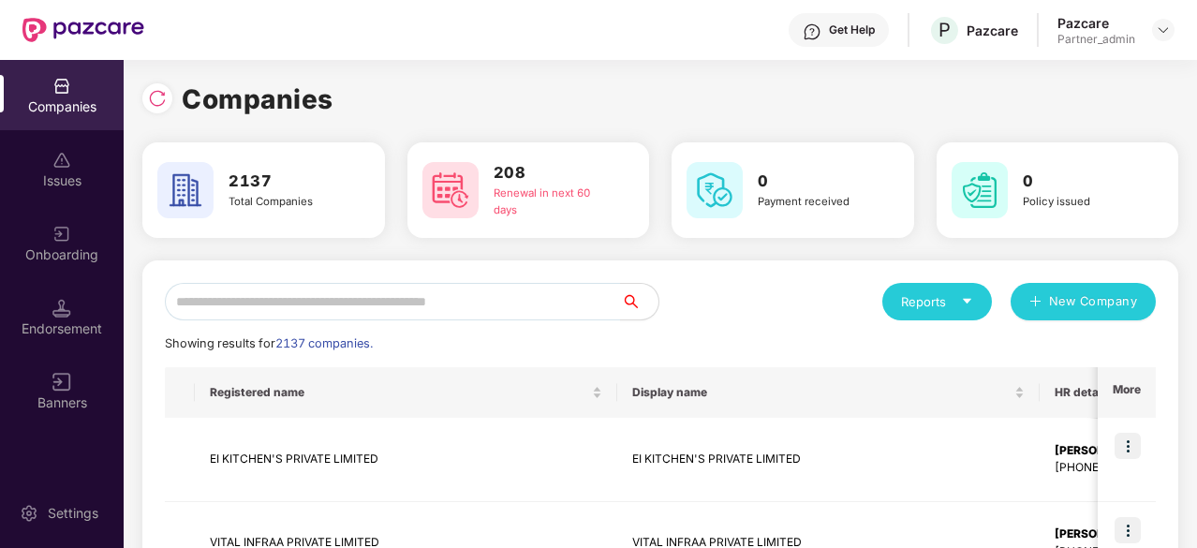
click at [940, 299] on div "Reports" at bounding box center [937, 301] width 72 height 19
click at [1039, 350] on img at bounding box center [1048, 350] width 19 height 19
click at [890, 347] on div "Showing results for 2137 companies." at bounding box center [660, 343] width 991 height 19
